Goal: Check status: Check status

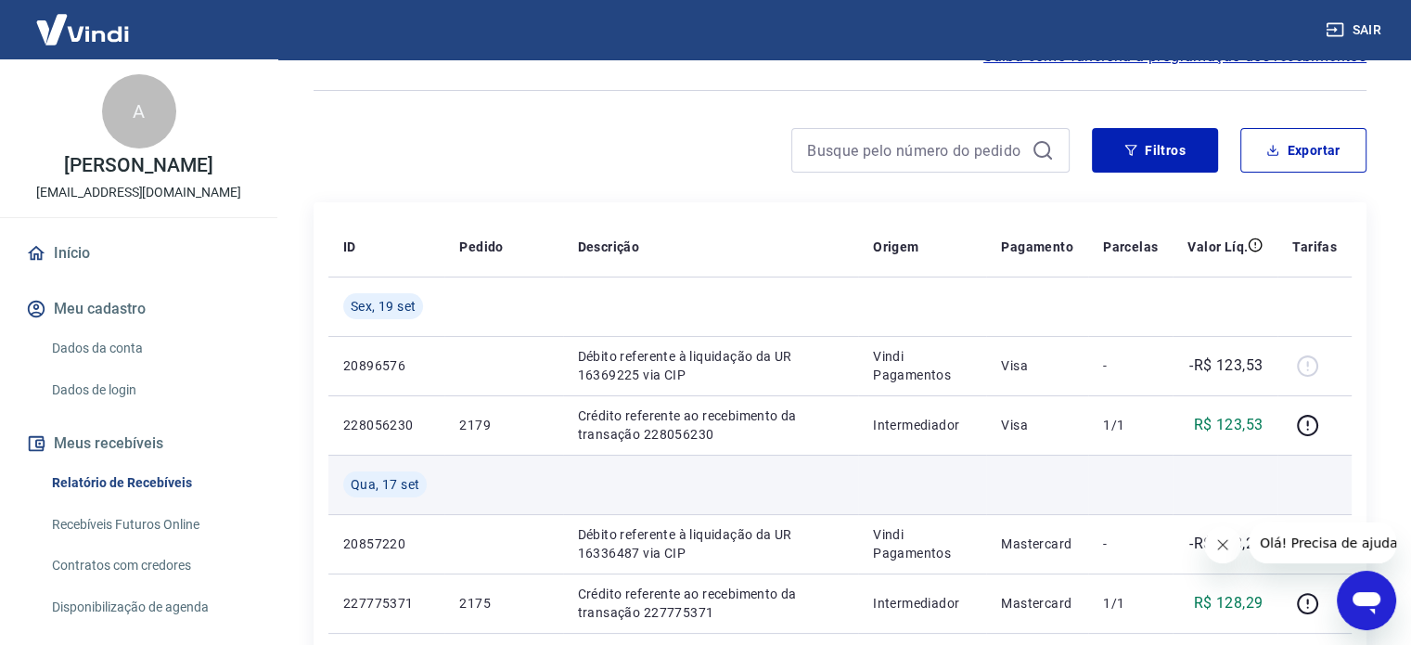
scroll to position [123, 0]
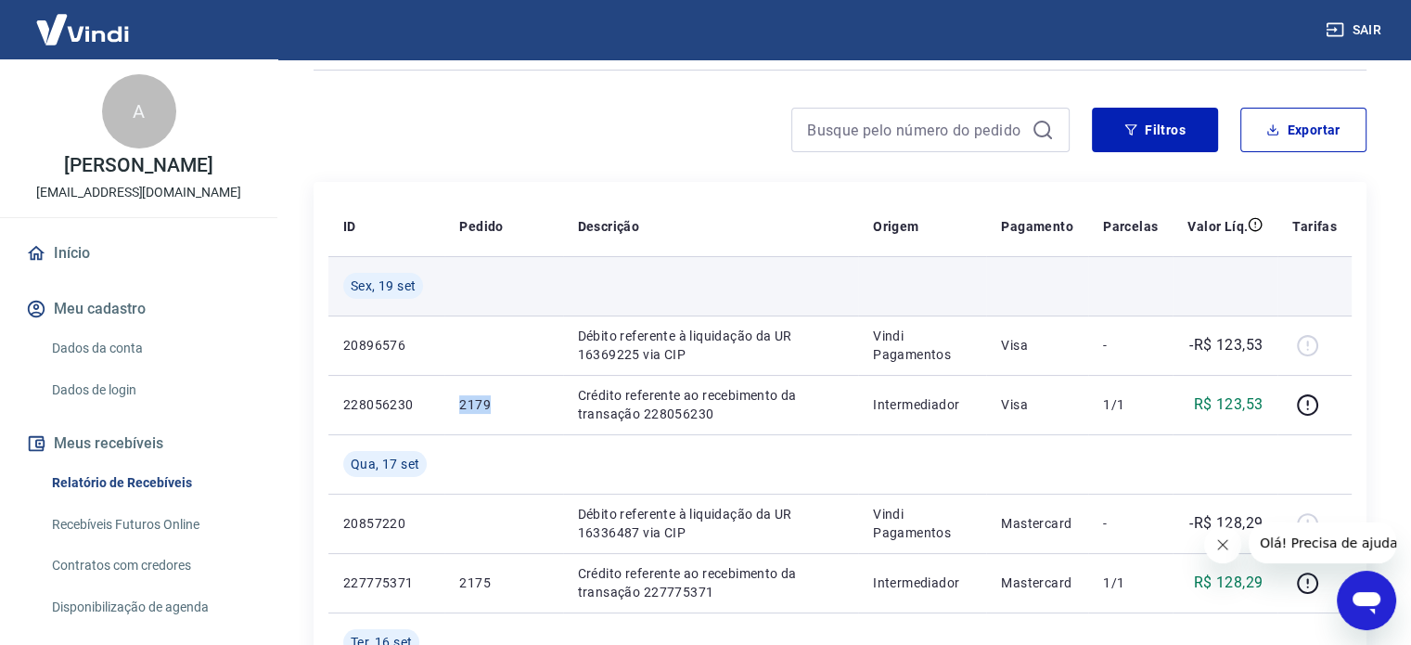
drag, startPoint x: 454, startPoint y: 410, endPoint x: 388, endPoint y: 295, distance: 132.5
click at [409, 390] on tr "228056230 2179 Crédito referente ao recebimento da transação 228056230 Intermed…" at bounding box center [839, 404] width 1023 height 59
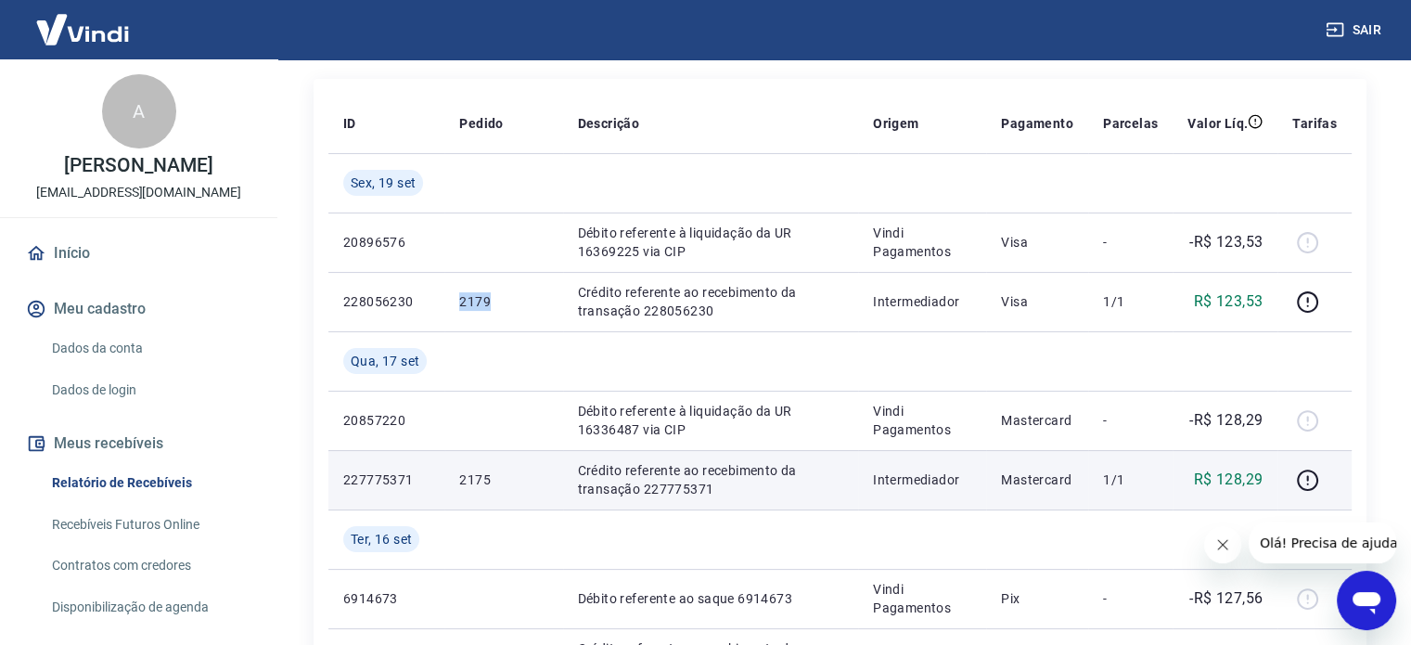
scroll to position [247, 0]
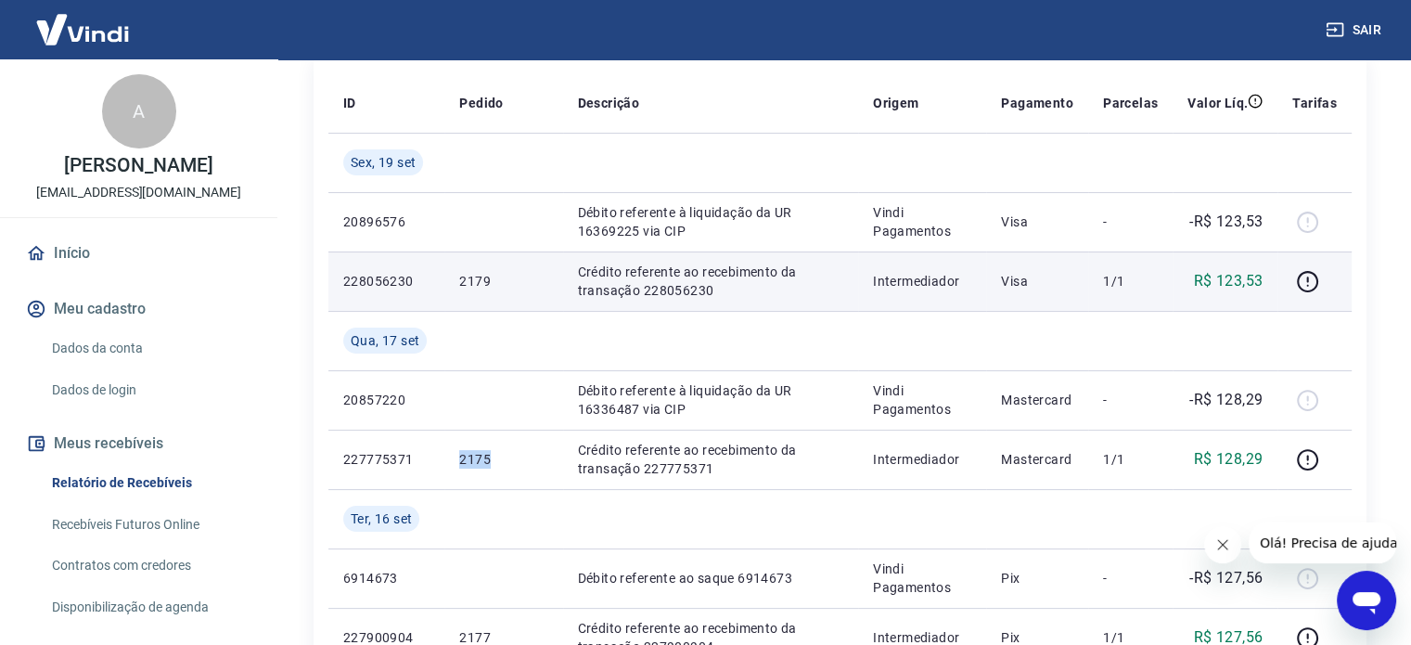
drag, startPoint x: 487, startPoint y: 459, endPoint x: 338, endPoint y: 273, distance: 238.9
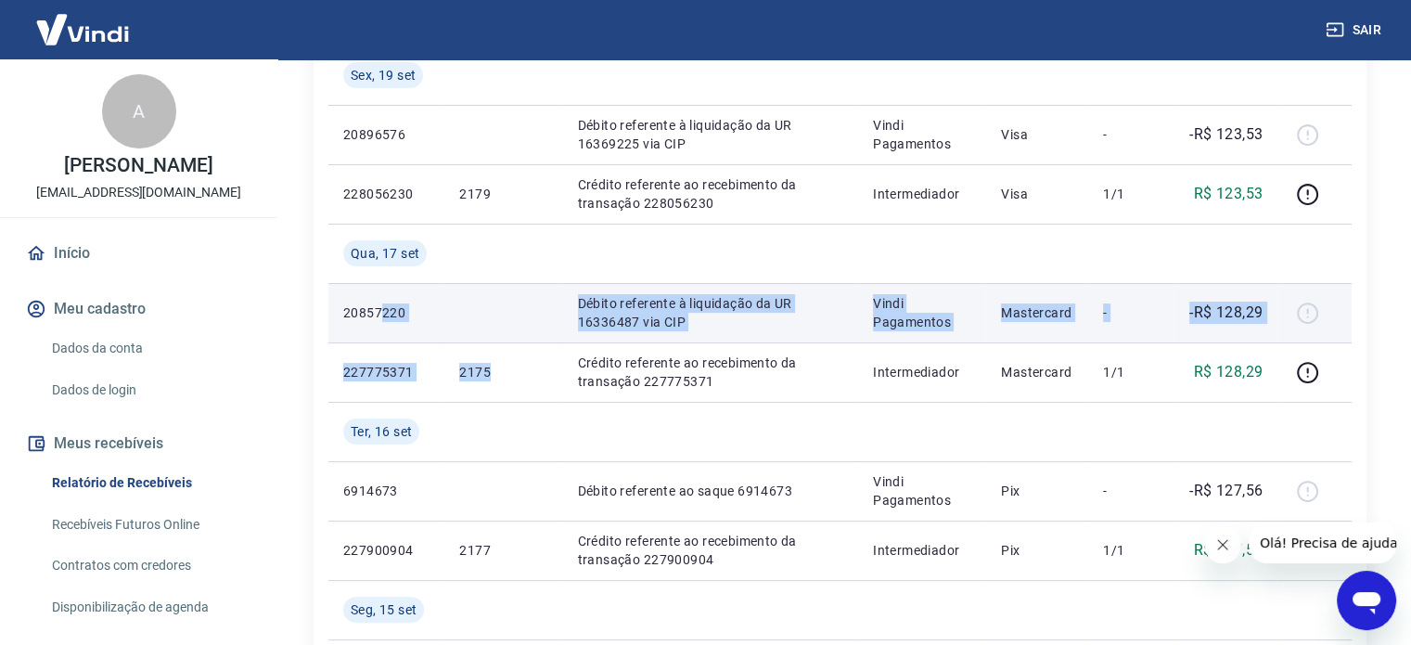
scroll to position [371, 0]
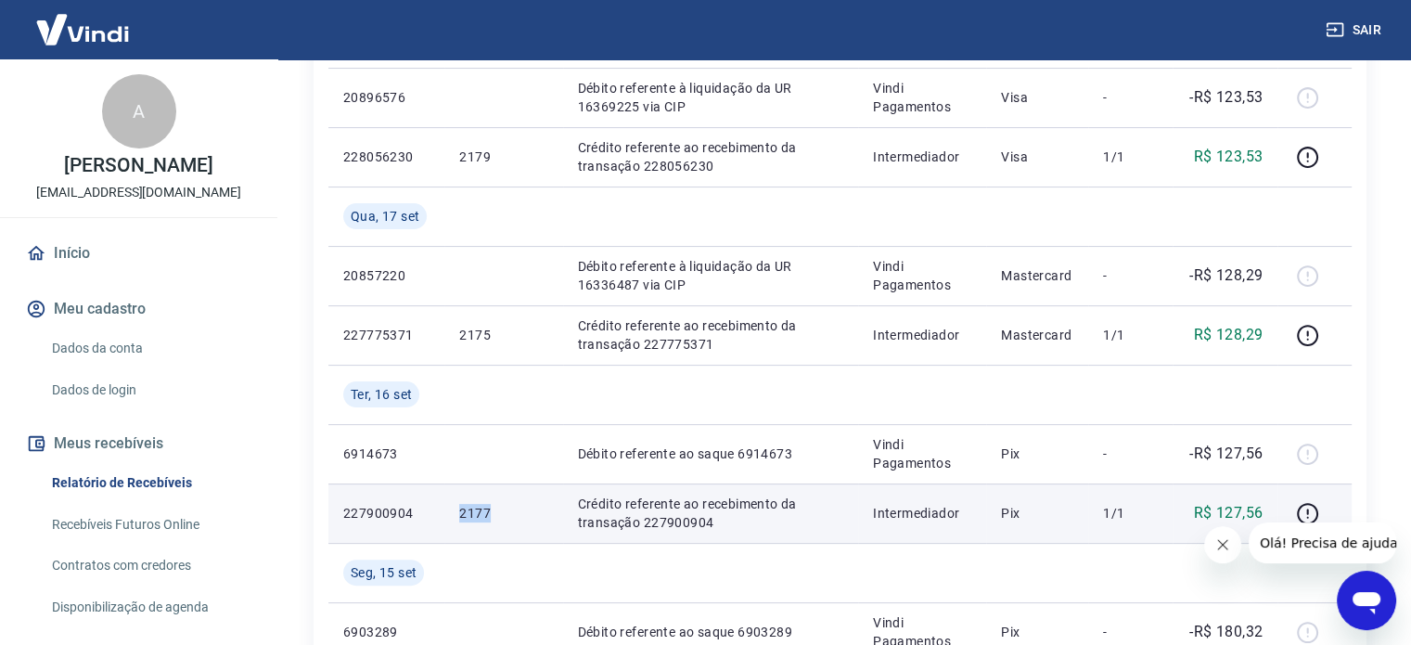
drag, startPoint x: 499, startPoint y: 519, endPoint x: 437, endPoint y: 495, distance: 66.7
click at [453, 516] on td "2177" at bounding box center [503, 512] width 118 height 59
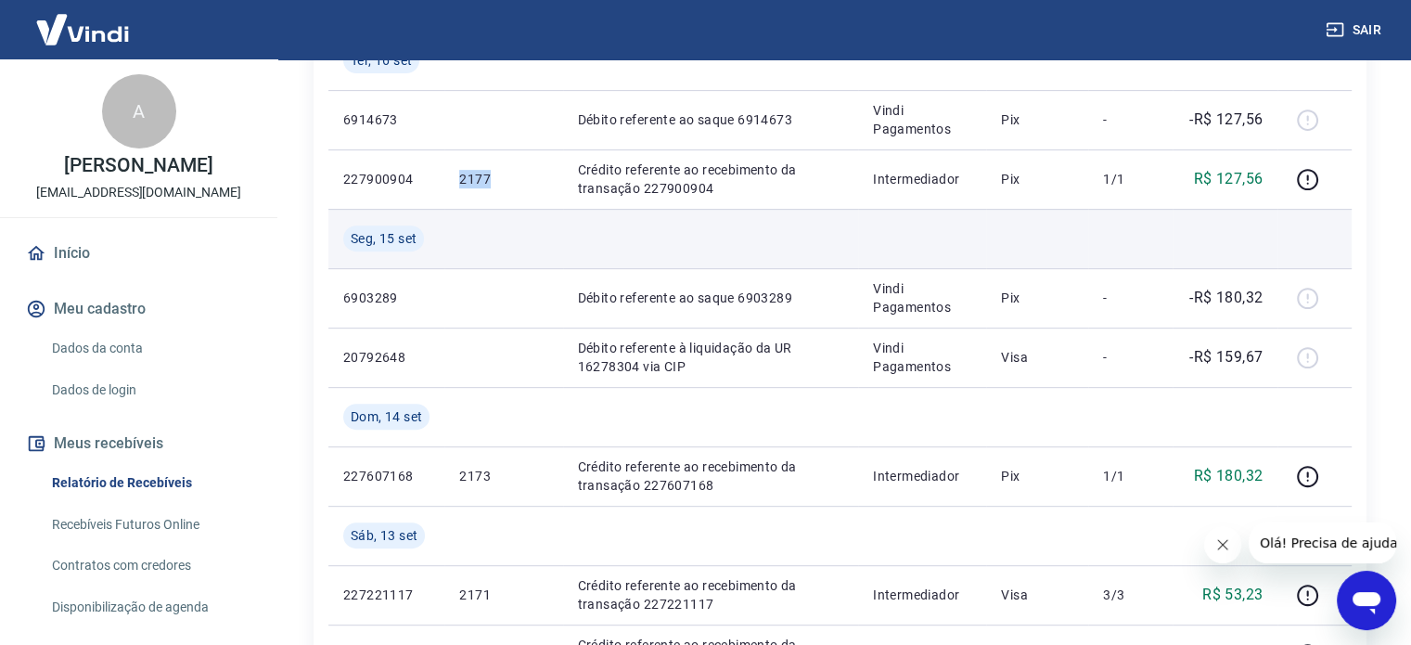
scroll to position [742, 0]
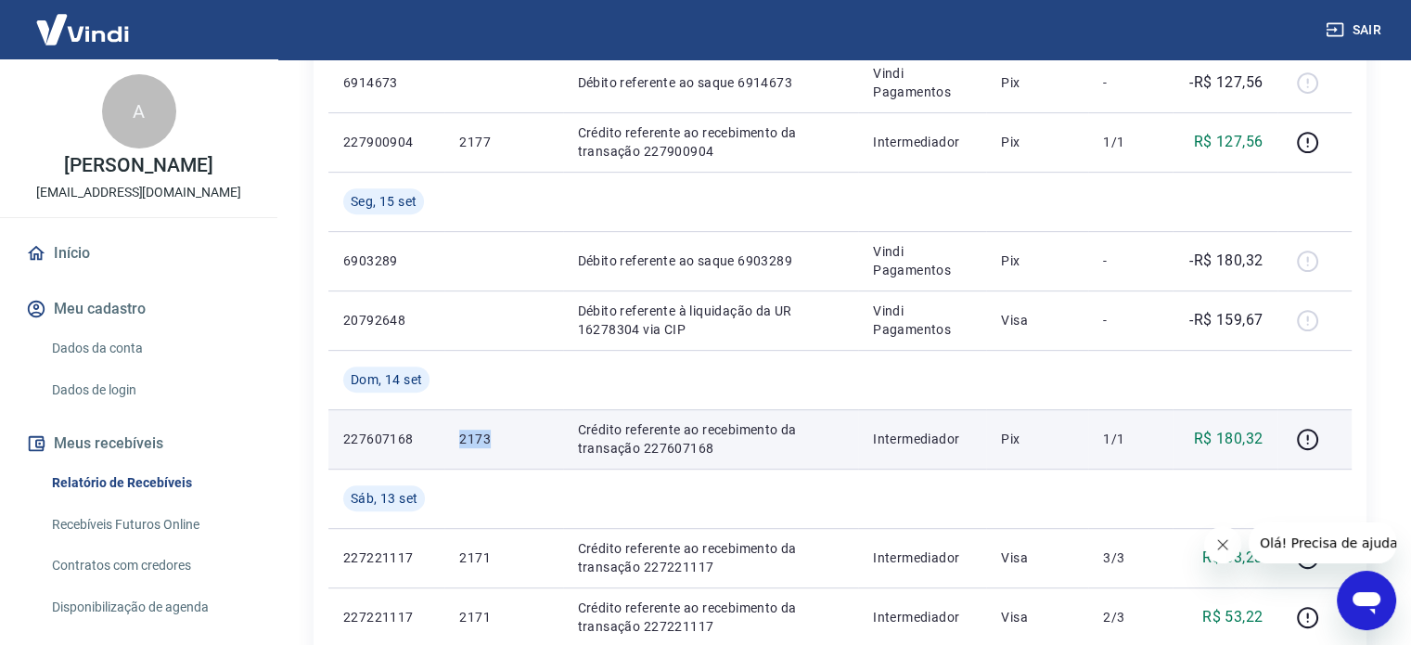
drag, startPoint x: 475, startPoint y: 447, endPoint x: 416, endPoint y: 410, distance: 70.0
click at [425, 444] on tr "227607168 2173 Crédito referente ao recebimento da transação 227607168 Intermed…" at bounding box center [839, 438] width 1023 height 59
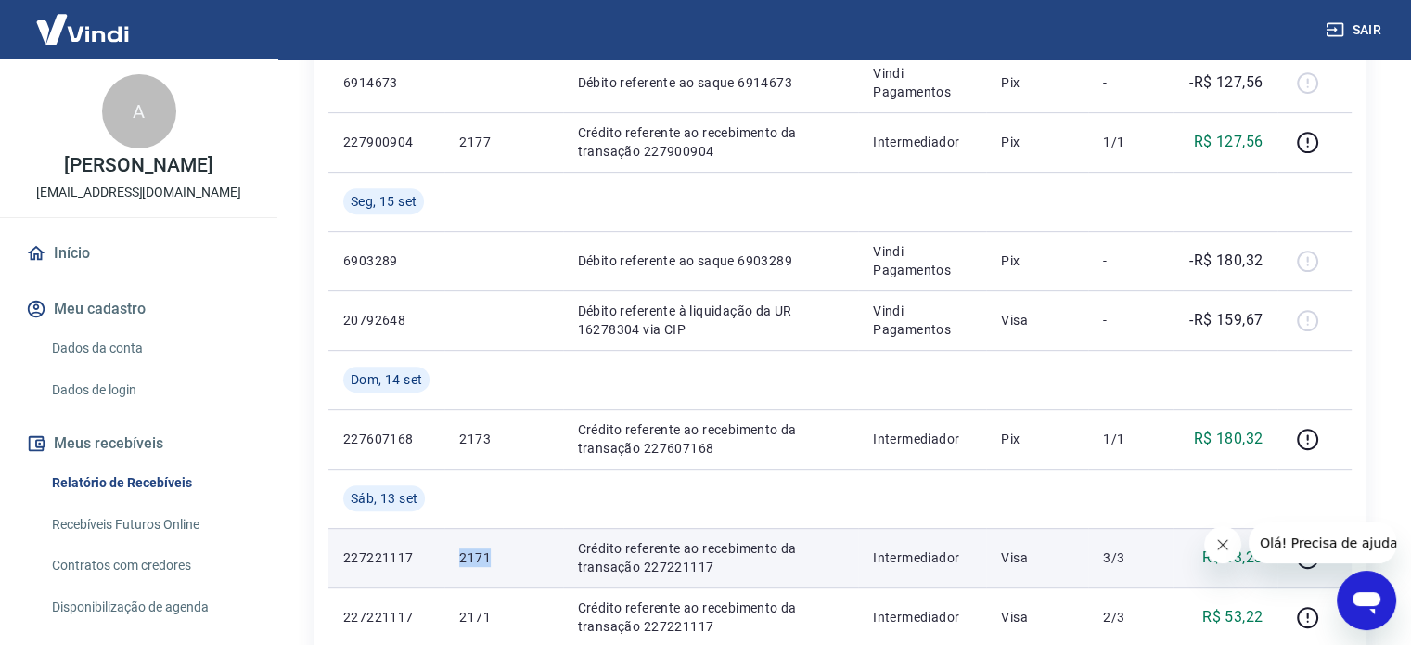
drag, startPoint x: 460, startPoint y: 566, endPoint x: 424, endPoint y: 544, distance: 42.0
click at [438, 558] on tr "227221117 2171 Crédito referente ao recebimento da transação 227221117 Intermed…" at bounding box center [839, 557] width 1023 height 59
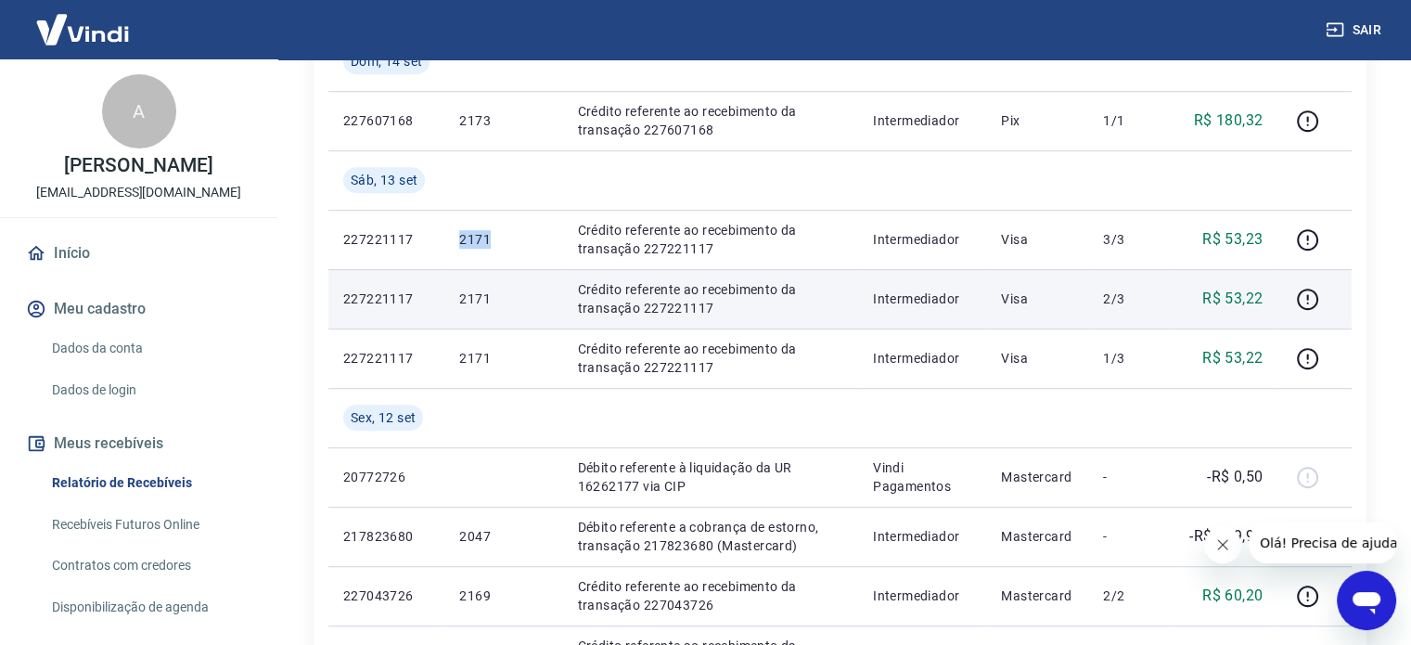
scroll to position [1113, 0]
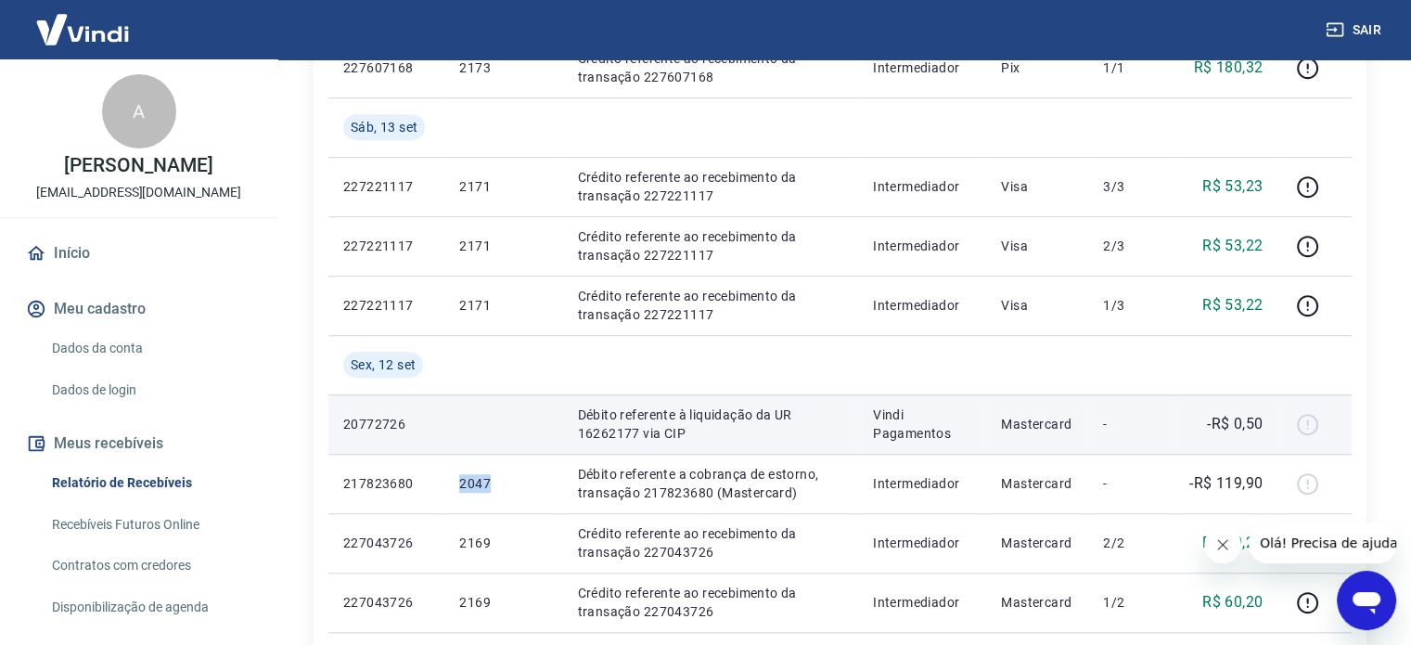
drag, startPoint x: 499, startPoint y: 493, endPoint x: 404, endPoint y: 399, distance: 133.1
click at [438, 475] on tr "217823680 2047 Débito referente a cobrança de estorno, transação 217823680 (Mas…" at bounding box center [839, 483] width 1023 height 59
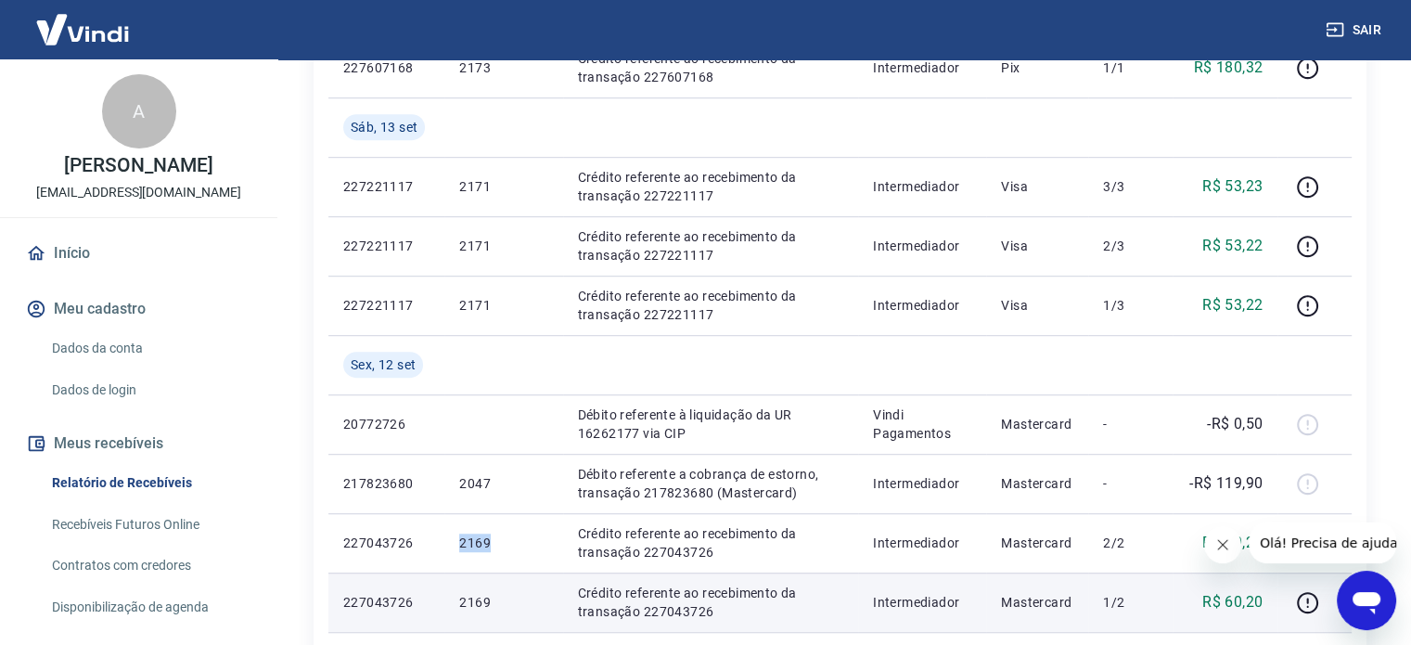
drag, startPoint x: 516, startPoint y: 552, endPoint x: 367, endPoint y: 600, distance: 156.1
click at [407, 544] on tr "227043726 2169 Crédito referente ao recebimento da transação 227043726 Intermed…" at bounding box center [839, 542] width 1023 height 59
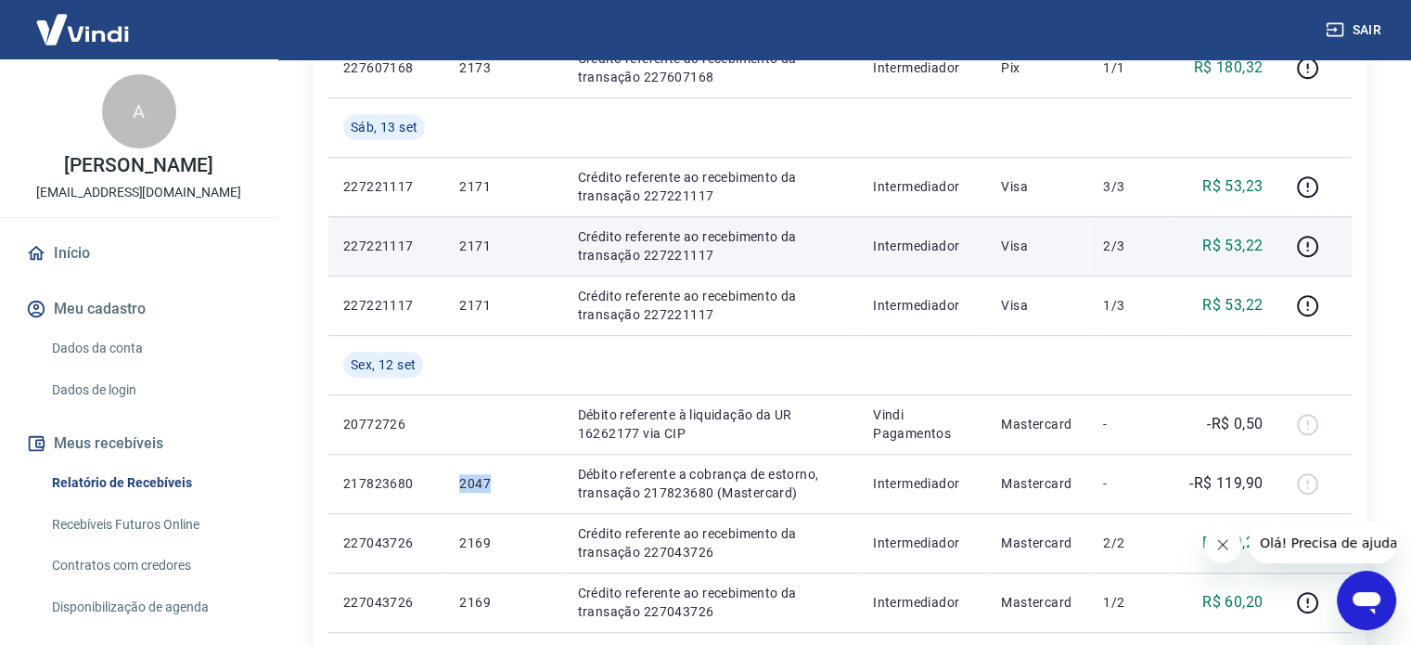
drag, startPoint x: 493, startPoint y: 490, endPoint x: 438, endPoint y: 233, distance: 262.7
click at [435, 477] on tr "217823680 2047 Débito referente a cobrança de estorno, transação 217823680 (Mas…" at bounding box center [839, 483] width 1023 height 59
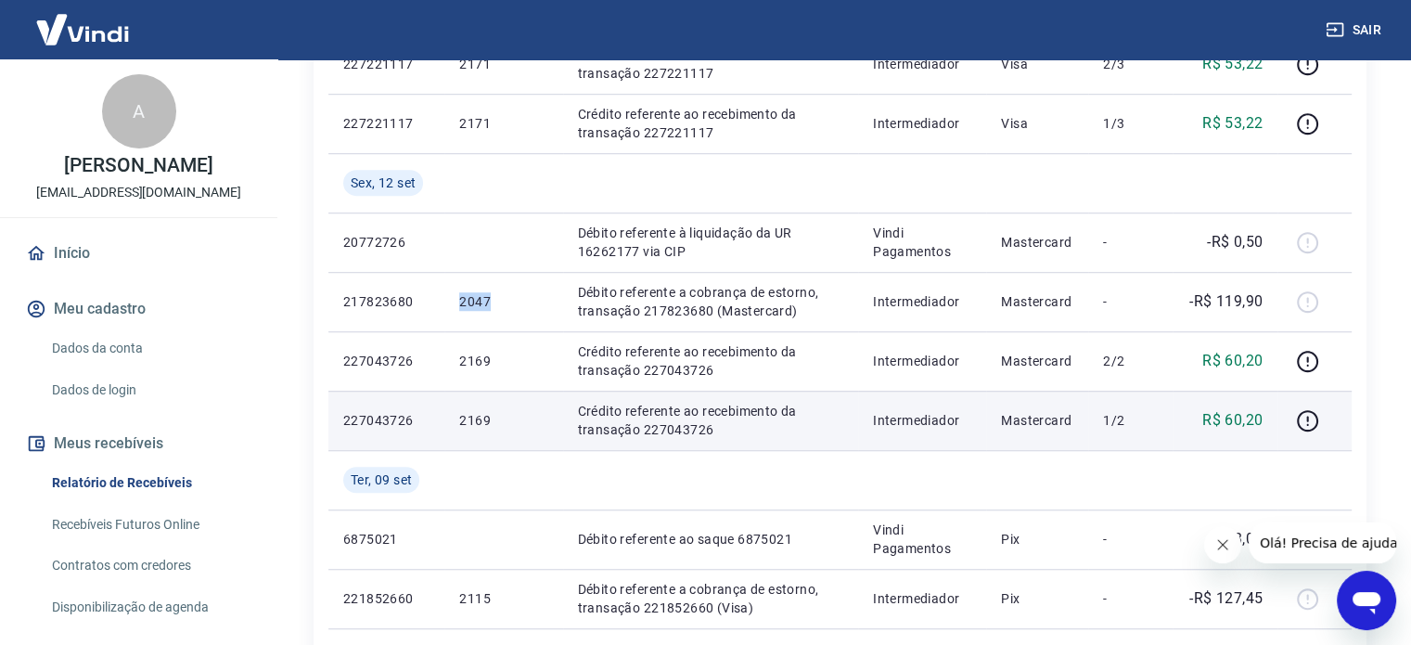
scroll to position [1360, 0]
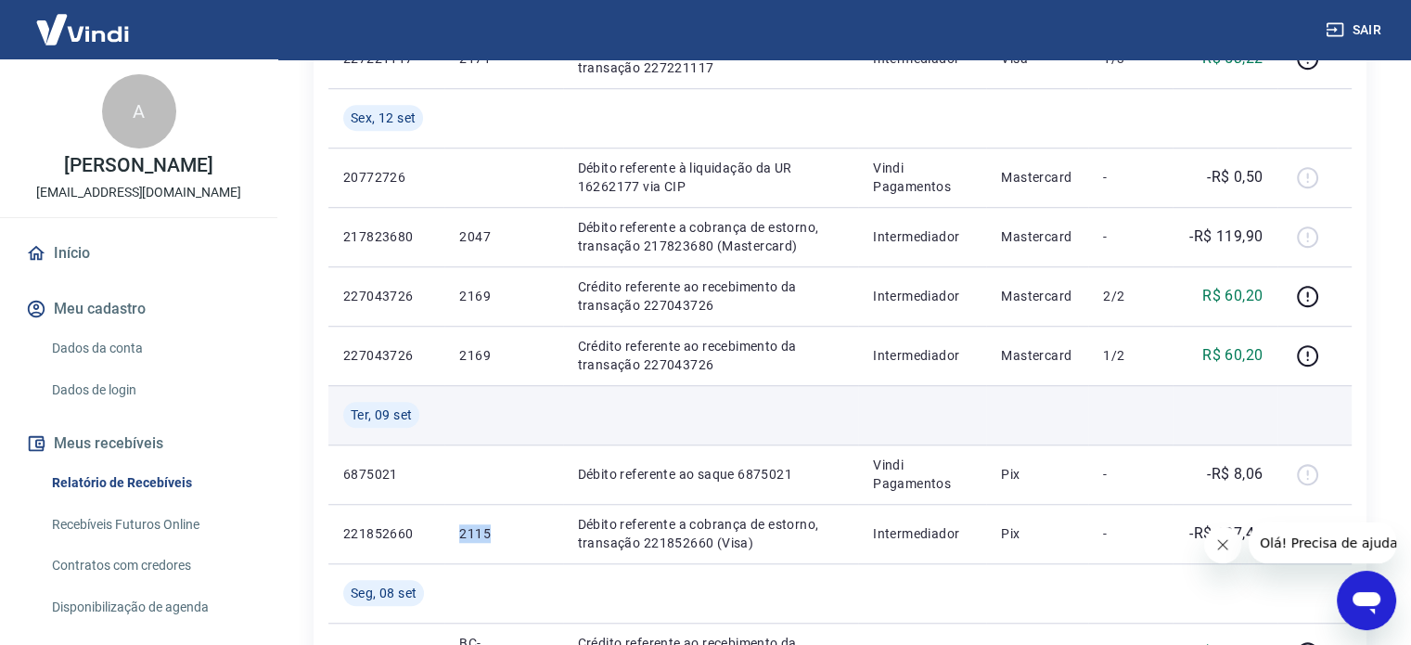
drag, startPoint x: 508, startPoint y: 540, endPoint x: 395, endPoint y: 438, distance: 152.4
click at [439, 521] on tr "221852660 2115 Débito referente a cobrança de estorno, transação 221852660 (Vis…" at bounding box center [839, 533] width 1023 height 59
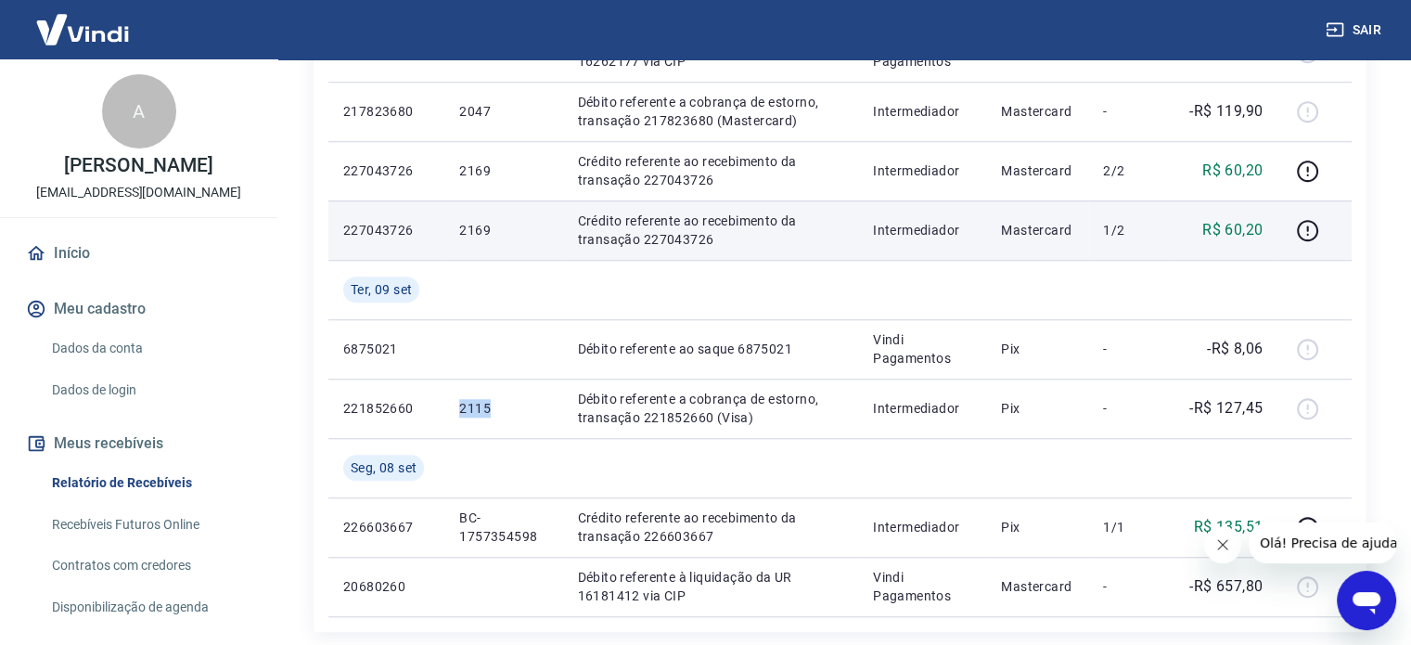
scroll to position [1607, 0]
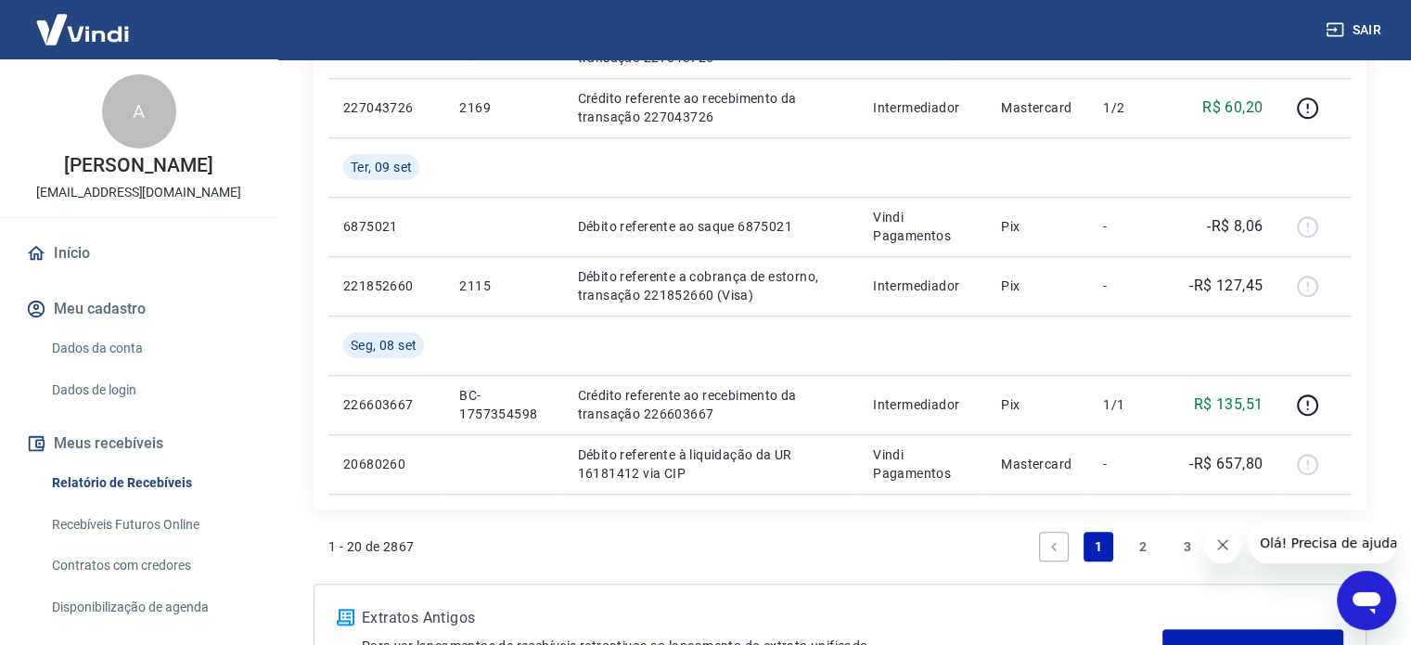
click at [1142, 544] on link "2" at bounding box center [1143, 546] width 30 height 30
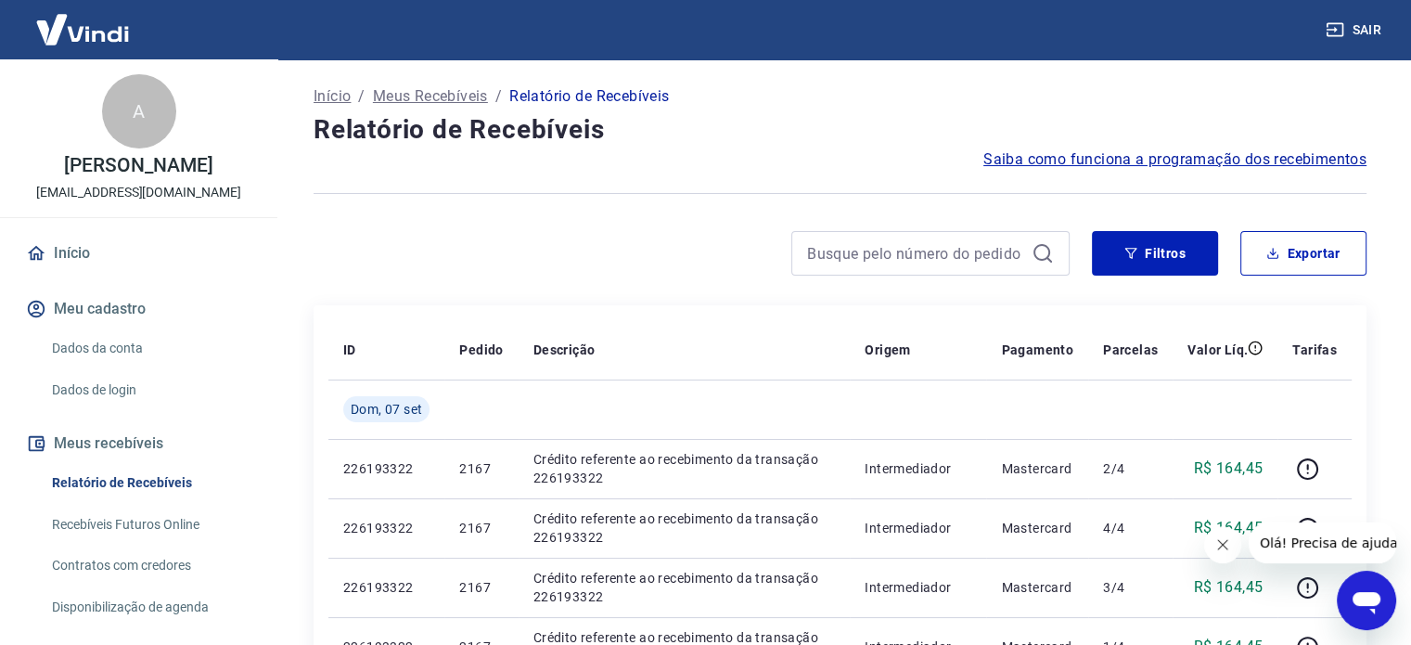
click at [85, 271] on link "Início" at bounding box center [138, 253] width 233 height 41
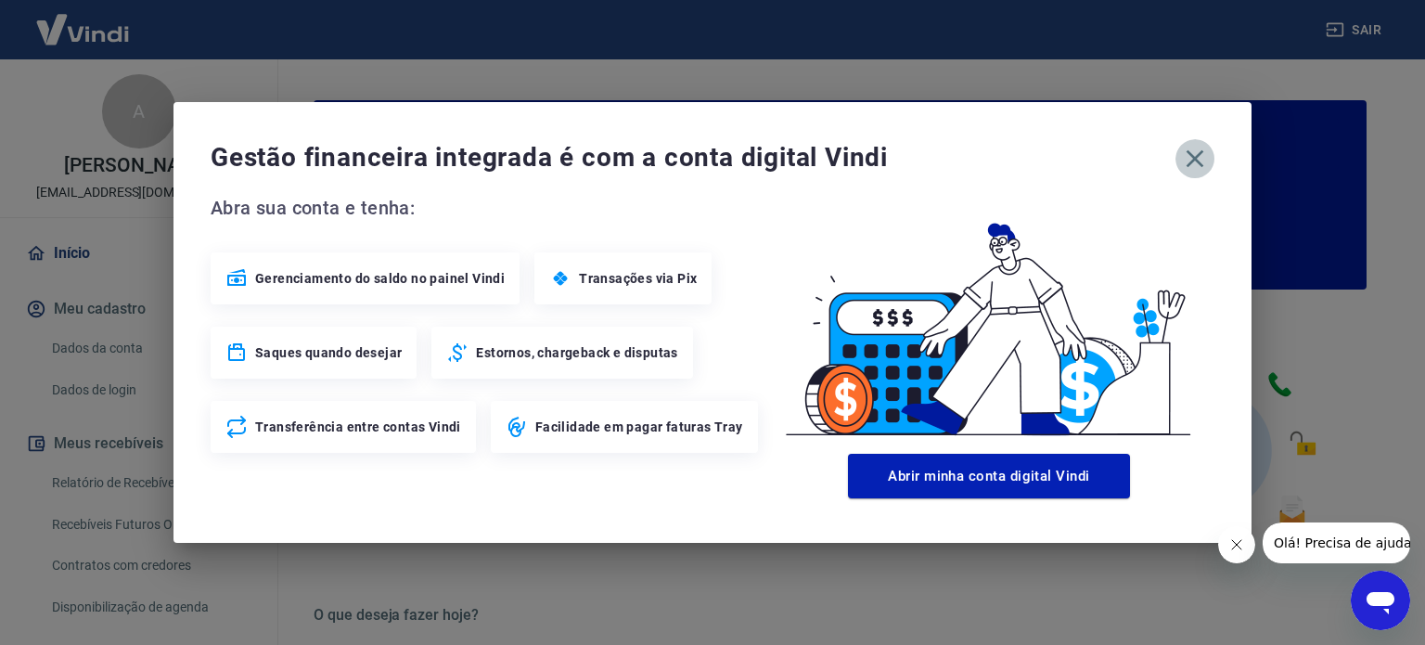
click at [1191, 159] on icon "button" at bounding box center [1195, 159] width 30 height 30
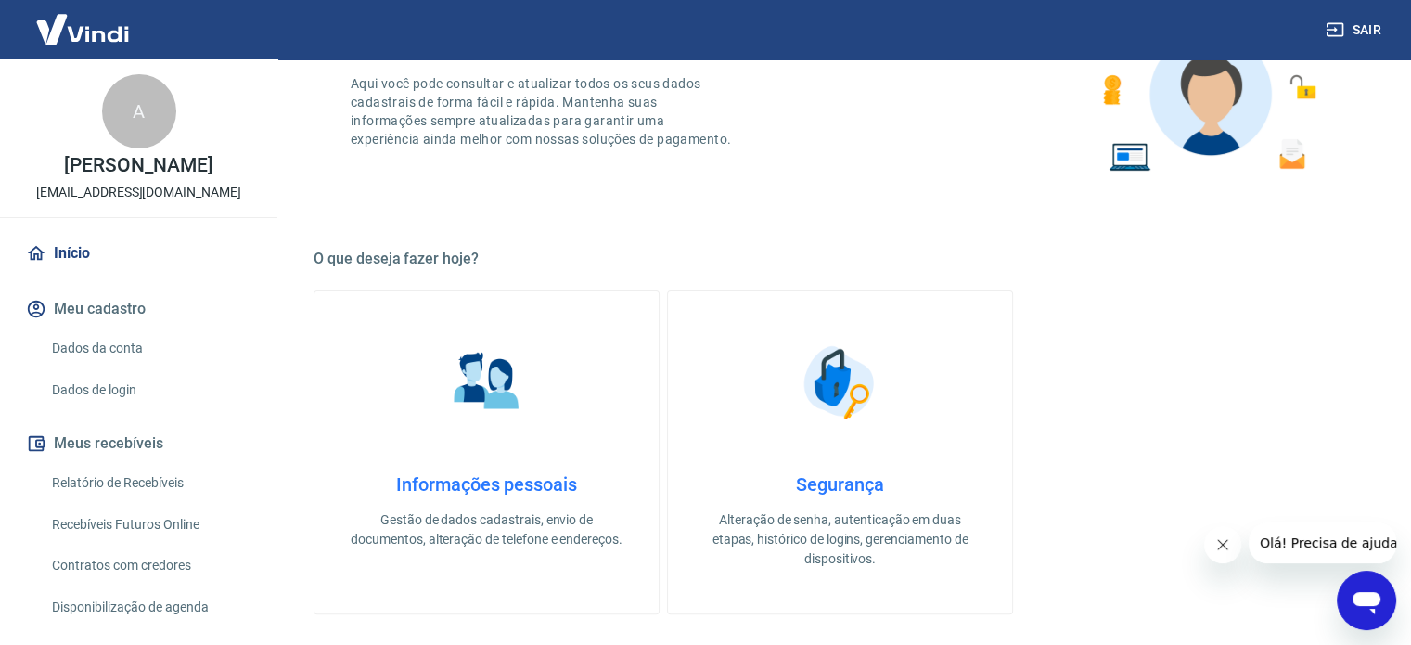
scroll to position [371, 0]
